Goal: Information Seeking & Learning: Learn about a topic

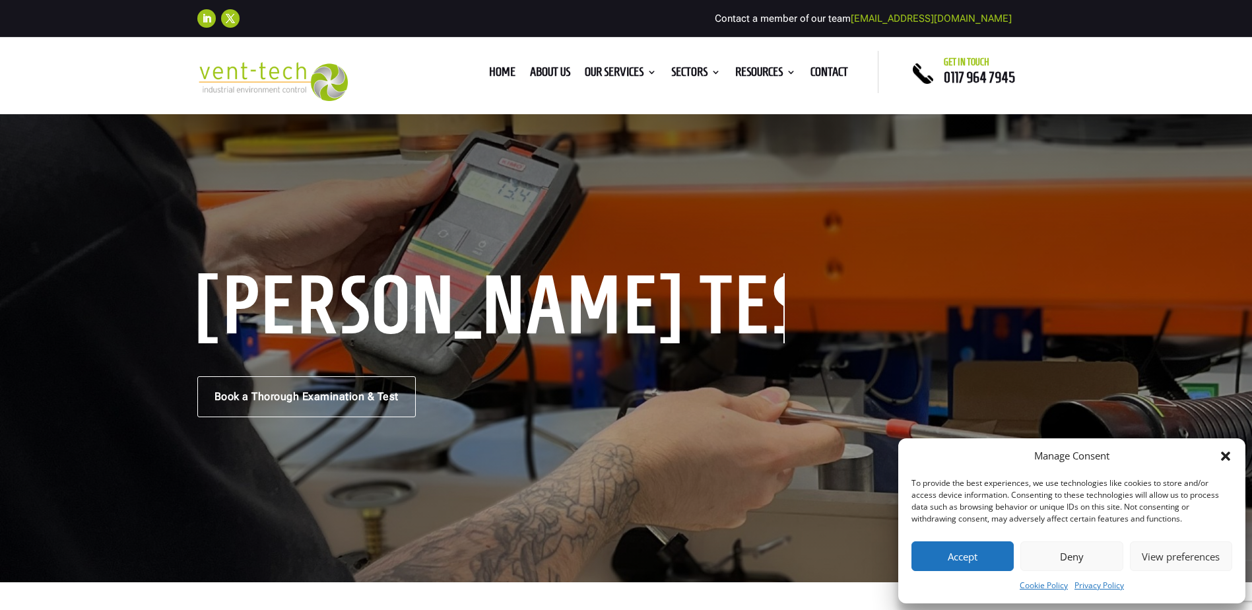
click at [961, 562] on button "Accept" at bounding box center [962, 556] width 102 height 30
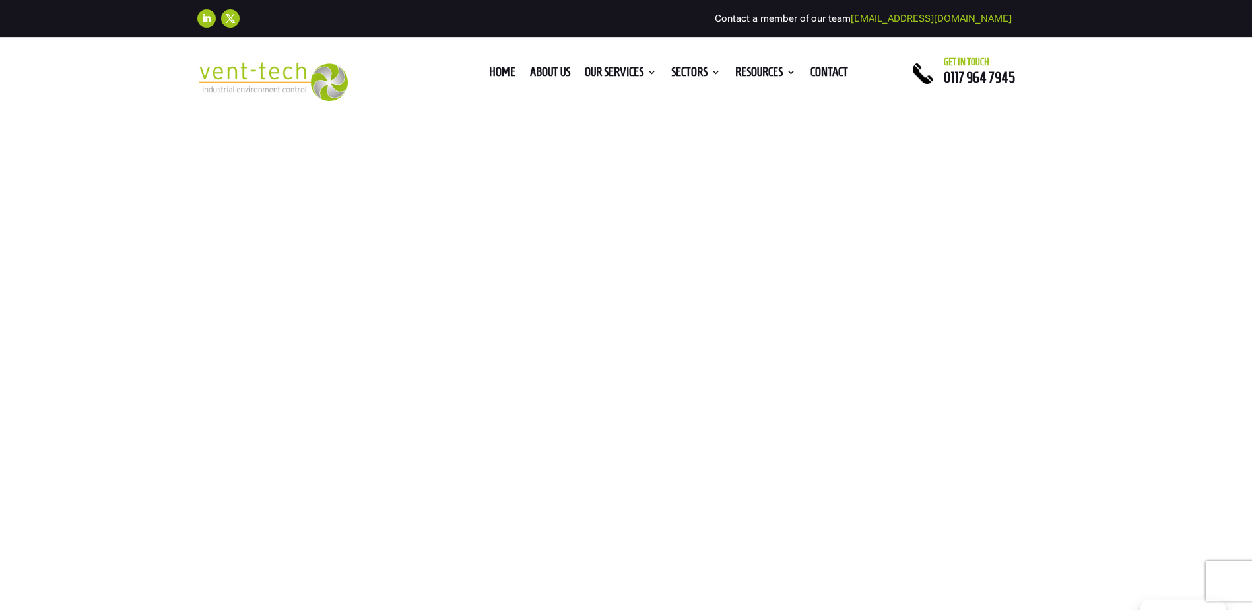
click at [839, 73] on link "Contact" at bounding box center [829, 74] width 38 height 15
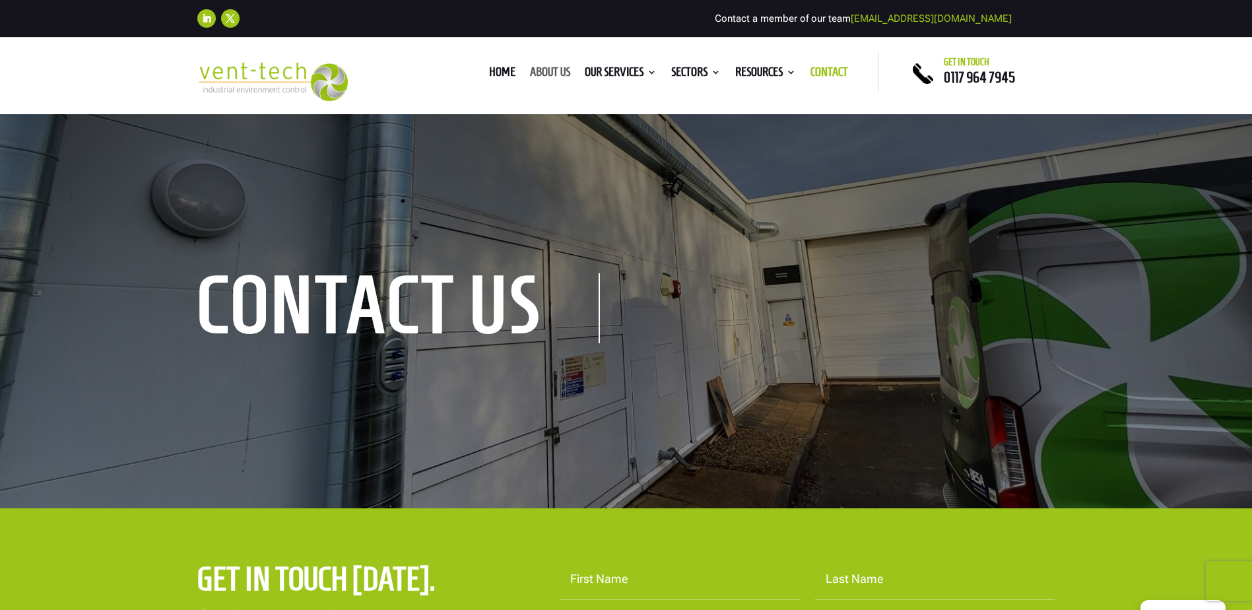
click at [546, 73] on link "About us" at bounding box center [550, 74] width 40 height 15
